Goal: Task Accomplishment & Management: Use online tool/utility

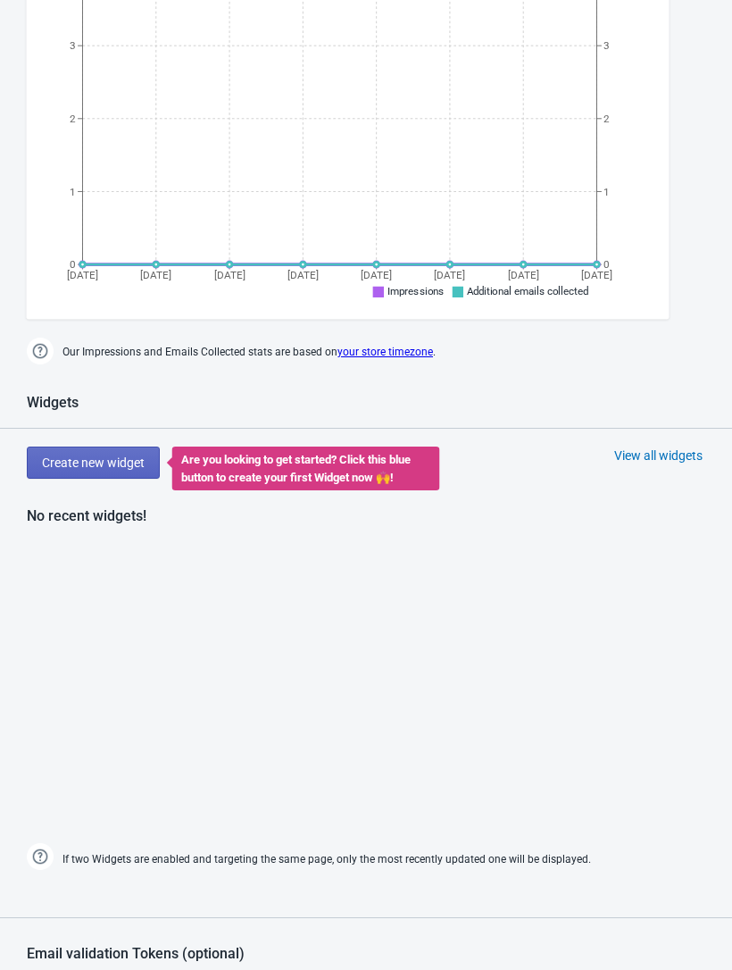
scroll to position [491, 0]
click at [72, 465] on span "Create new widget" at bounding box center [93, 462] width 103 height 14
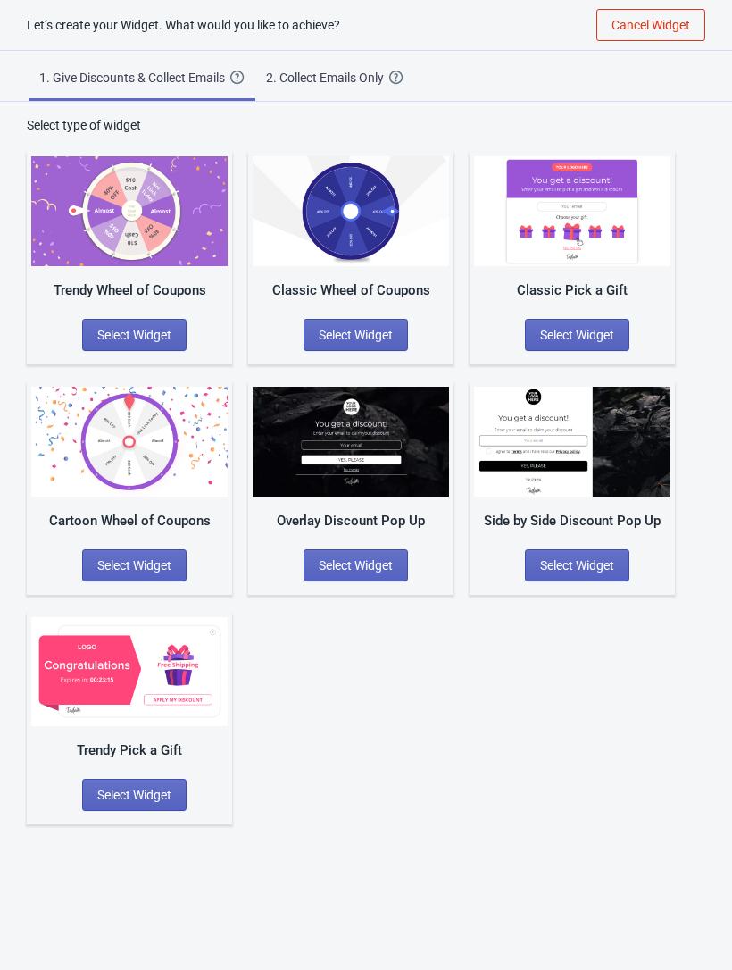
scroll to position [18, 0]
click at [611, 335] on span "Select Widget" at bounding box center [577, 335] width 74 height 14
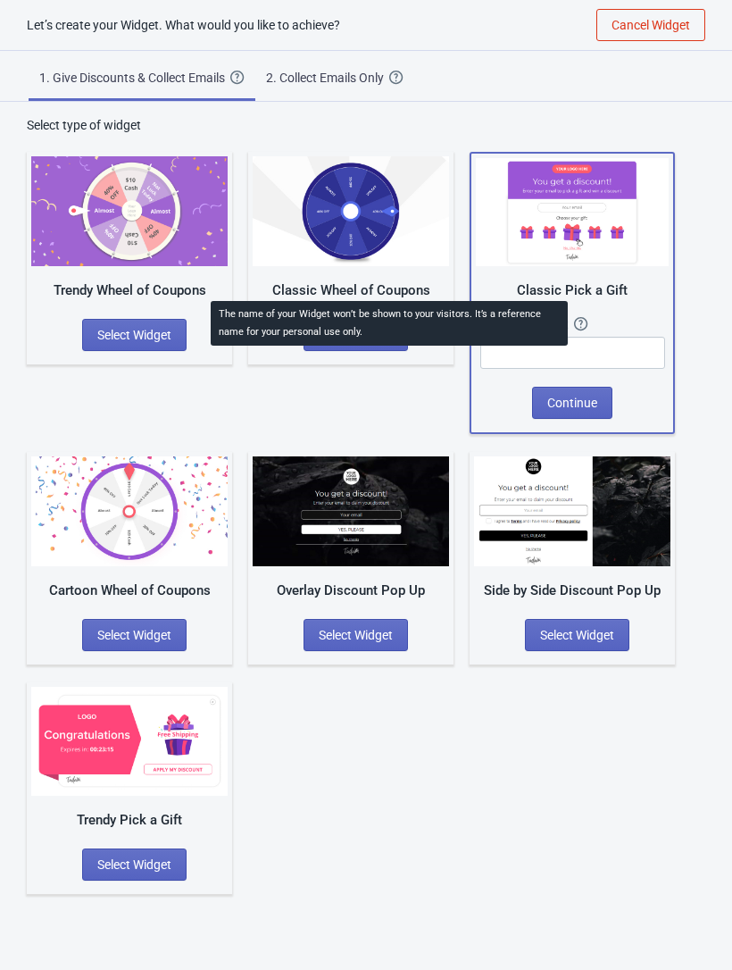
click at [588, 321] on icon at bounding box center [581, 324] width 14 height 14
click at [626, 349] on input "text" at bounding box center [572, 353] width 185 height 32
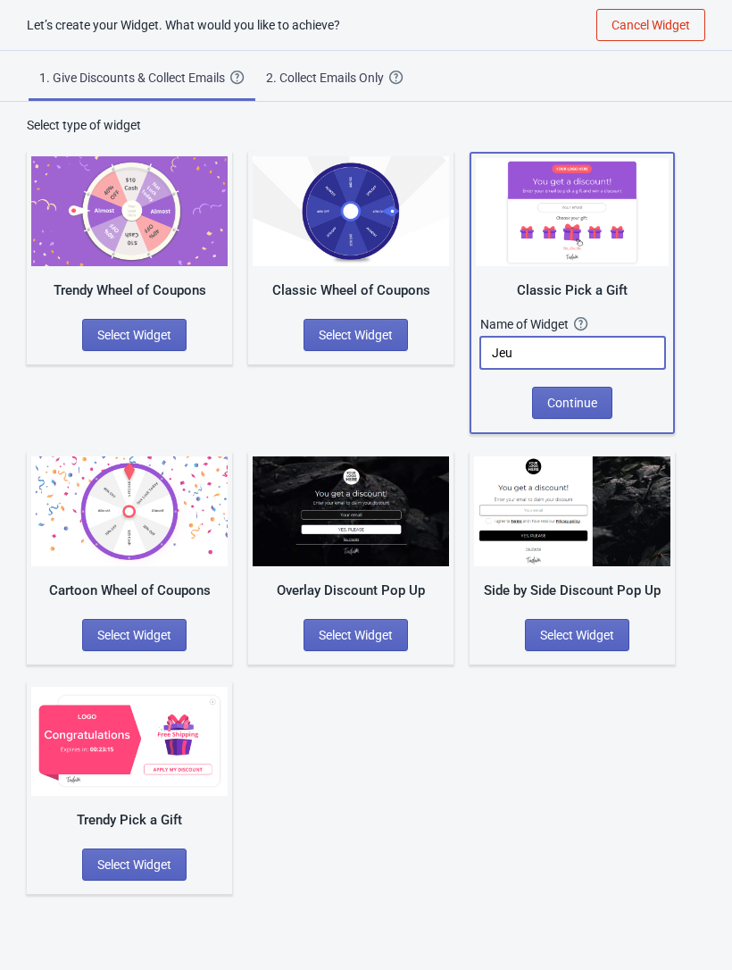
type input "Jeu"
click at [577, 402] on span "Continue" at bounding box center [572, 403] width 50 height 14
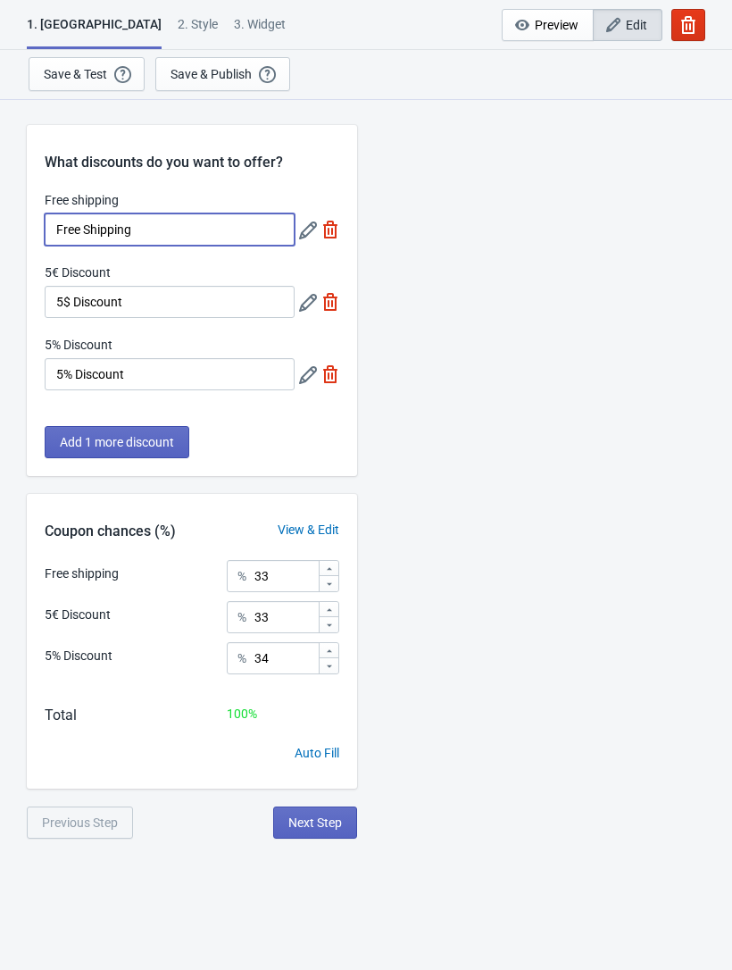
click at [160, 233] on input "Free Shipping" at bounding box center [170, 229] width 250 height 32
type input "F"
type input "Rouge à lèvre"
click at [135, 302] on input "5$ Discount" at bounding box center [170, 302] width 250 height 32
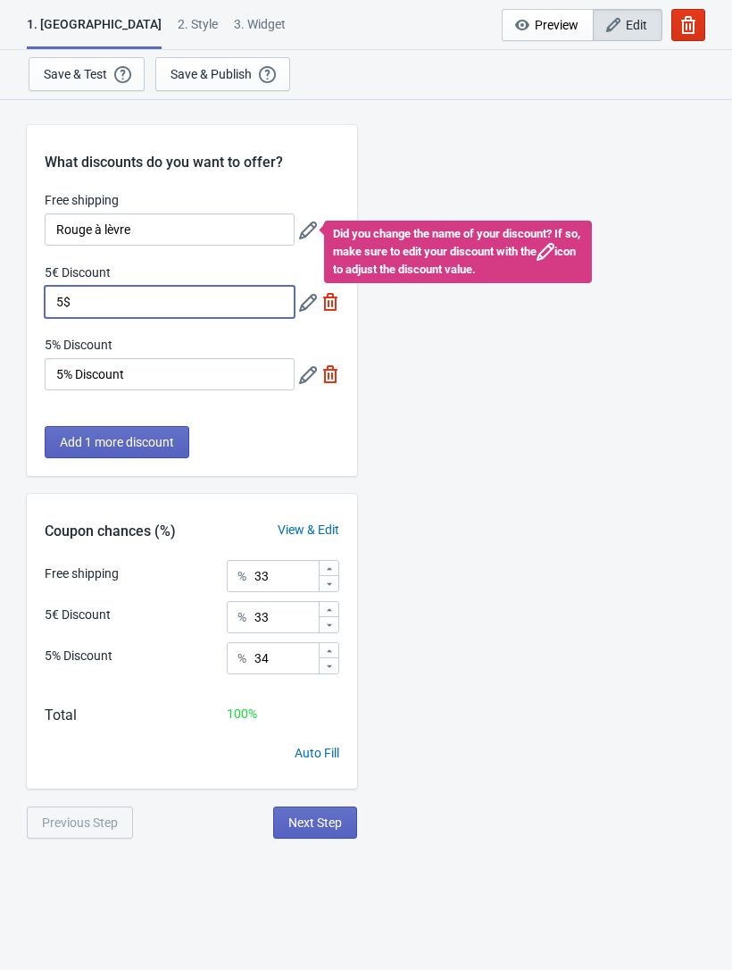
type input "5"
click at [54, 267] on label "5€ Discount" at bounding box center [78, 272] width 66 height 18
click at [54, 286] on input "5€ Discount" at bounding box center [170, 302] width 250 height 32
type input "Chouchou XL"
click at [82, 377] on input "5% Discount" at bounding box center [170, 374] width 250 height 32
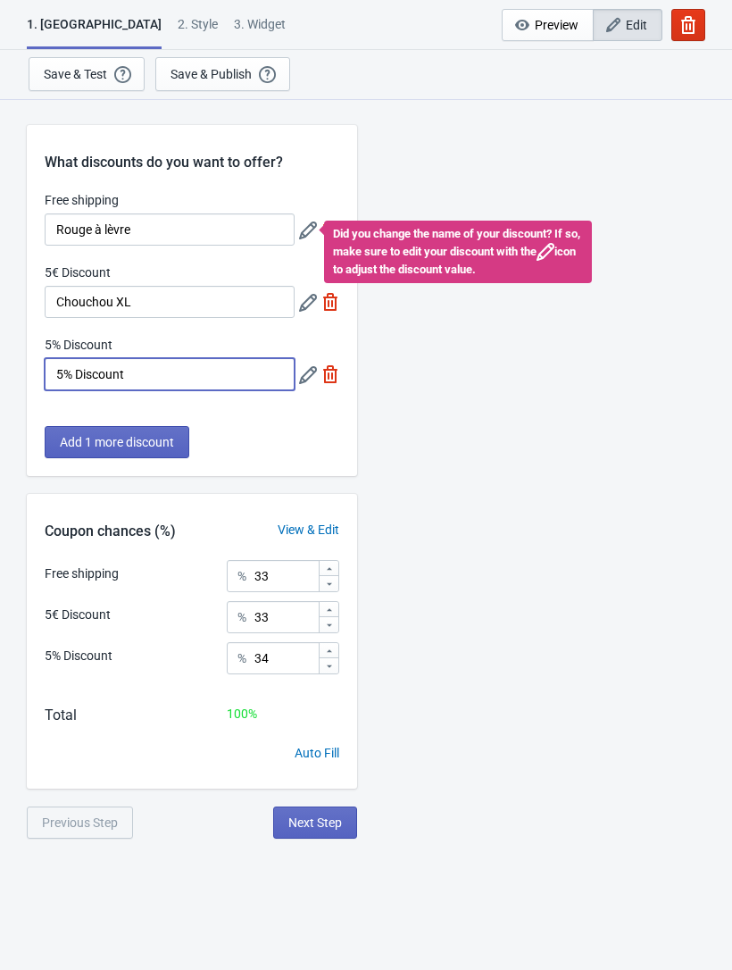
click at [157, 373] on input "5% Discount" at bounding box center [170, 374] width 250 height 32
type input "5"
type input "B"
type input "Produit box mystère"
click at [159, 438] on span "Add 1 more discount" at bounding box center [117, 442] width 114 height 14
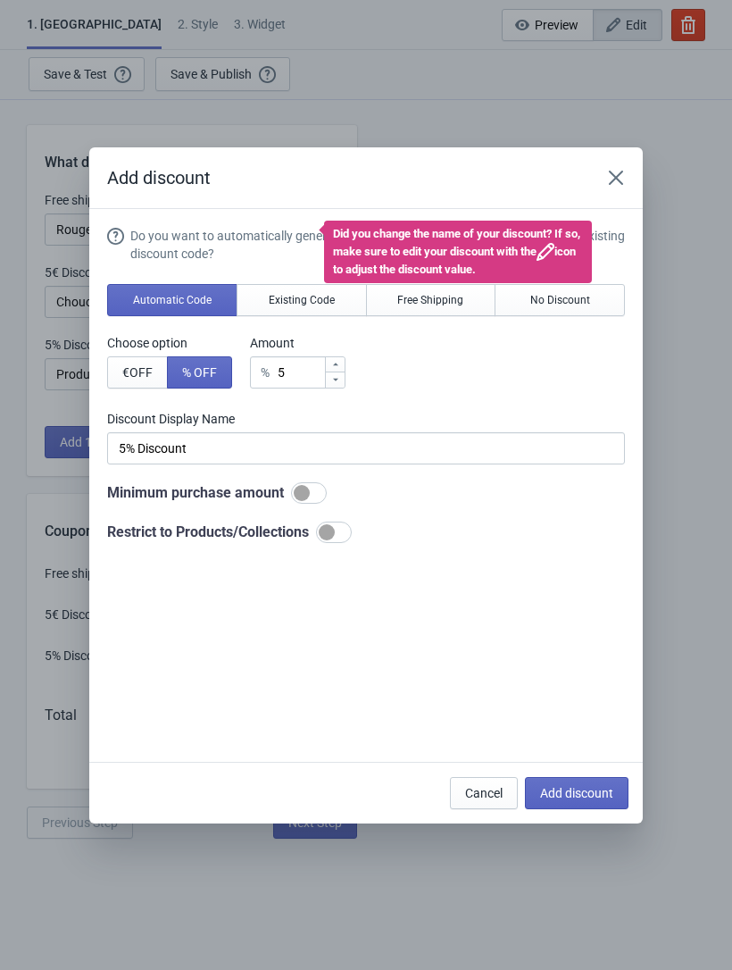
click at [580, 298] on button "No Discount" at bounding box center [560, 300] width 130 height 32
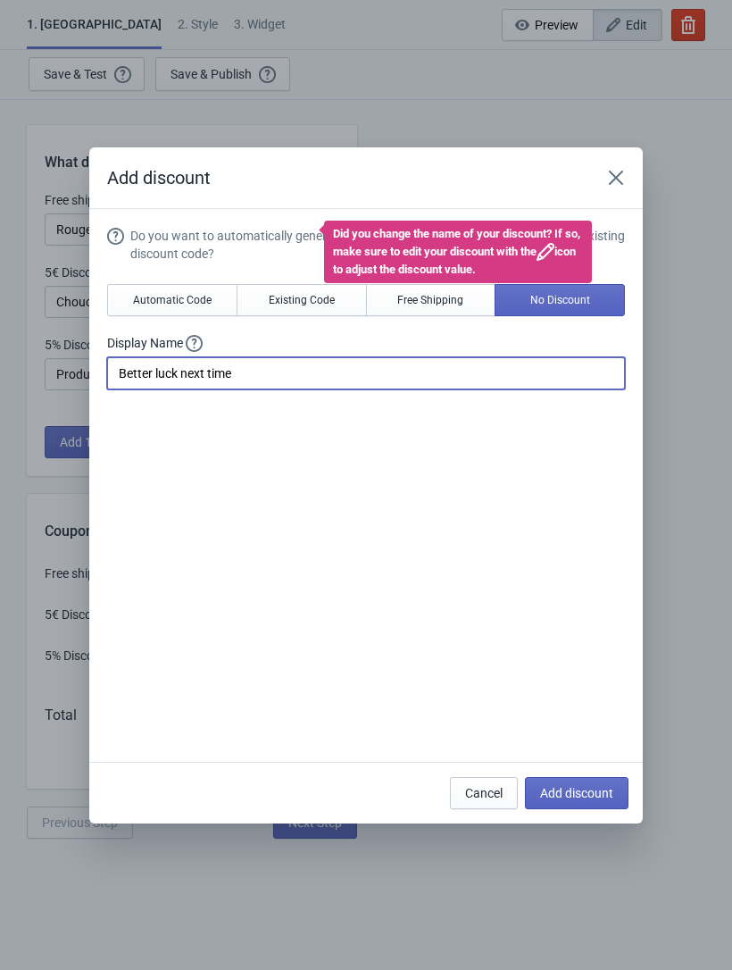
click at [252, 359] on input "Better luck next time" at bounding box center [366, 373] width 518 height 32
click at [280, 374] on input "Better luck next time" at bounding box center [366, 373] width 518 height 32
type input "B"
type input "À vous de jouer, bonne chance"
click at [672, 507] on div "Add discount Do you want to automatically generate discount codes with Tada or …" at bounding box center [366, 485] width 732 height 676
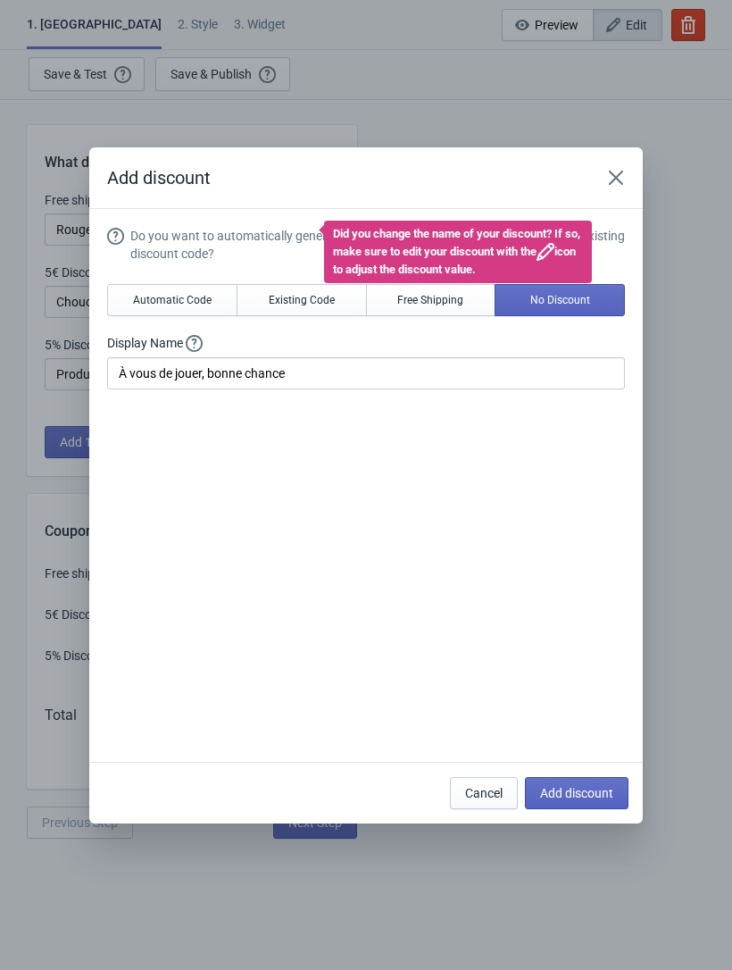
click at [583, 782] on button "Add discount" at bounding box center [577, 793] width 104 height 32
type input "25"
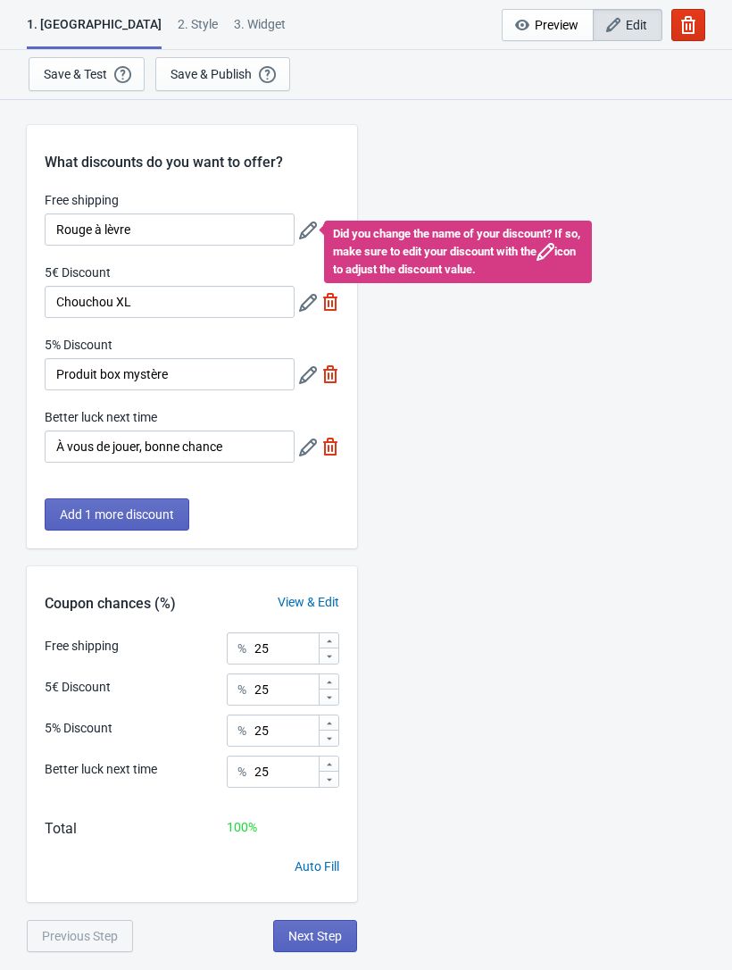
click at [552, 27] on span "Preview" at bounding box center [557, 25] width 44 height 14
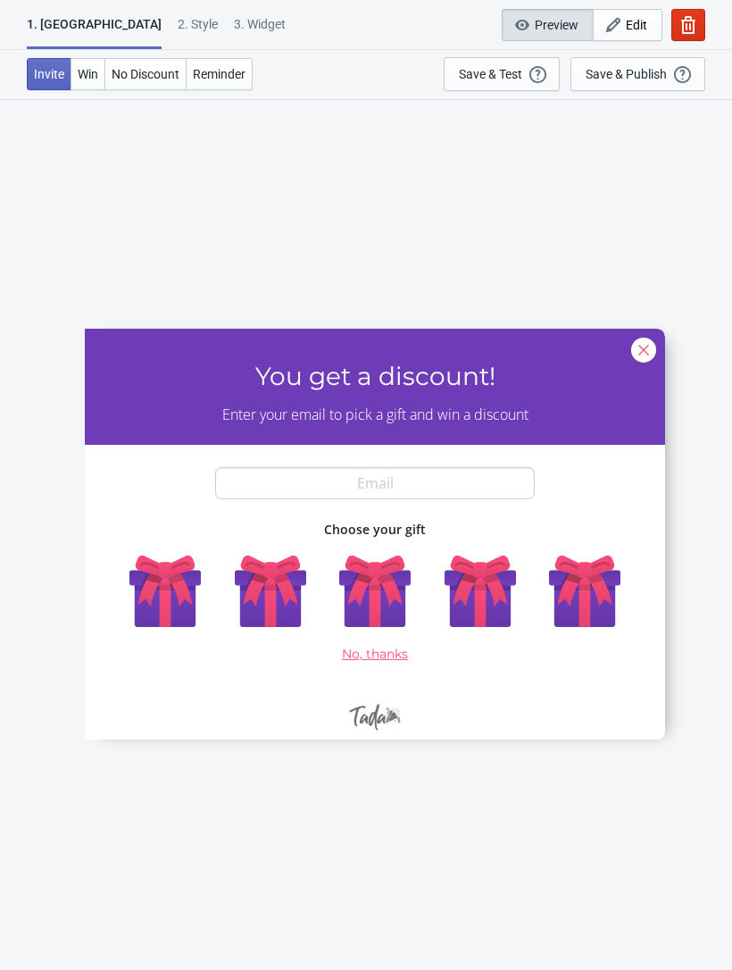
click at [178, 597] on div at bounding box center [375, 533] width 580 height 411
click at [371, 589] on div at bounding box center [375, 533] width 580 height 411
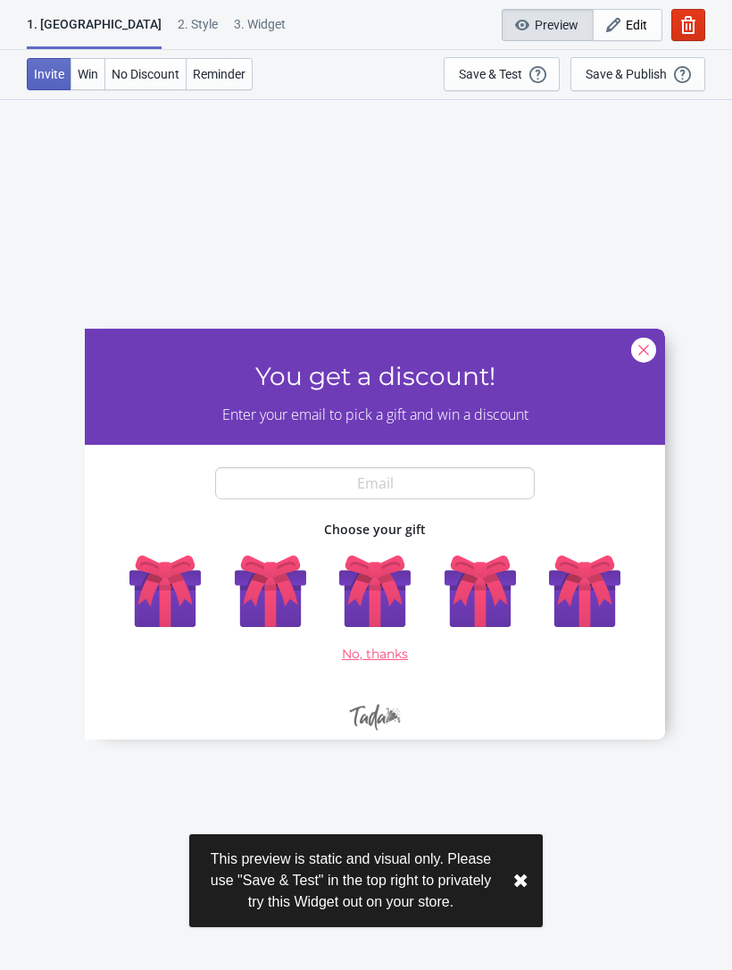
click at [359, 588] on div at bounding box center [375, 533] width 580 height 411
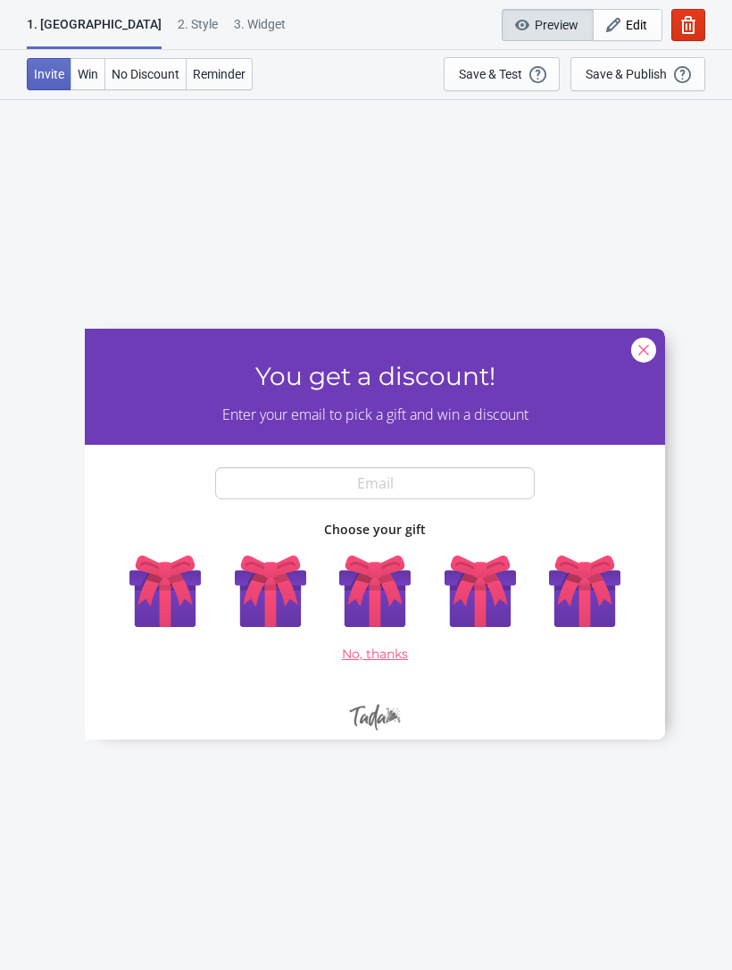
click at [161, 602] on div at bounding box center [375, 533] width 580 height 411
click at [481, 79] on div "Save & Test" at bounding box center [490, 74] width 63 height 14
click at [630, 85] on button "Save & Publish This option will save your Widget so that it will be visible to …" at bounding box center [638, 74] width 135 height 34
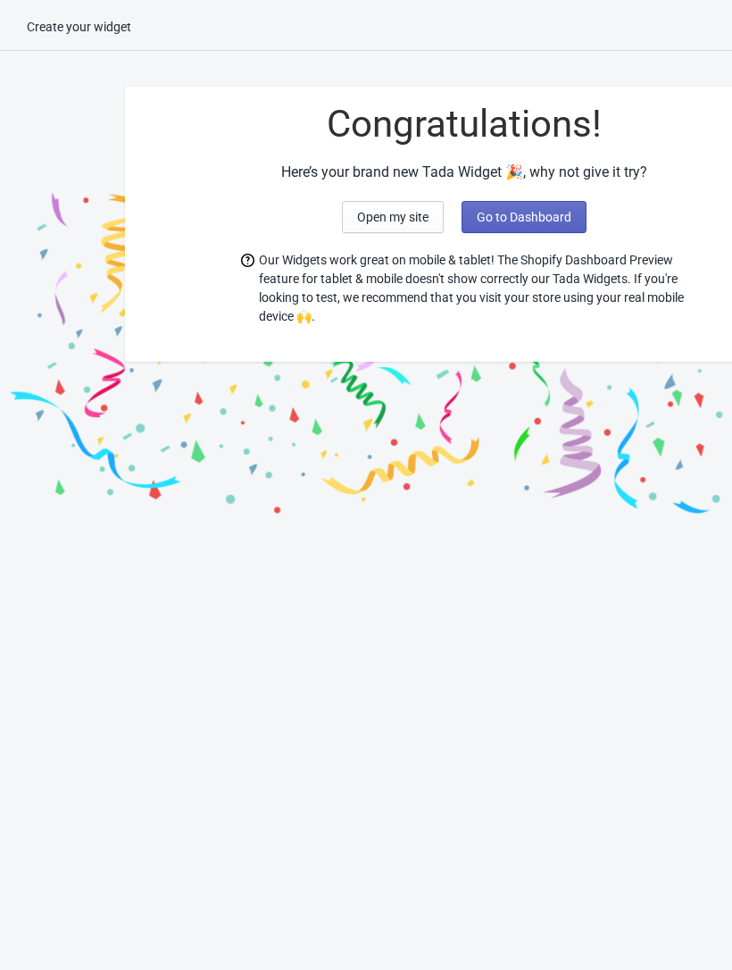
click at [392, 224] on span "Open my site" at bounding box center [392, 217] width 71 height 14
